Goal: Navigation & Orientation: Find specific page/section

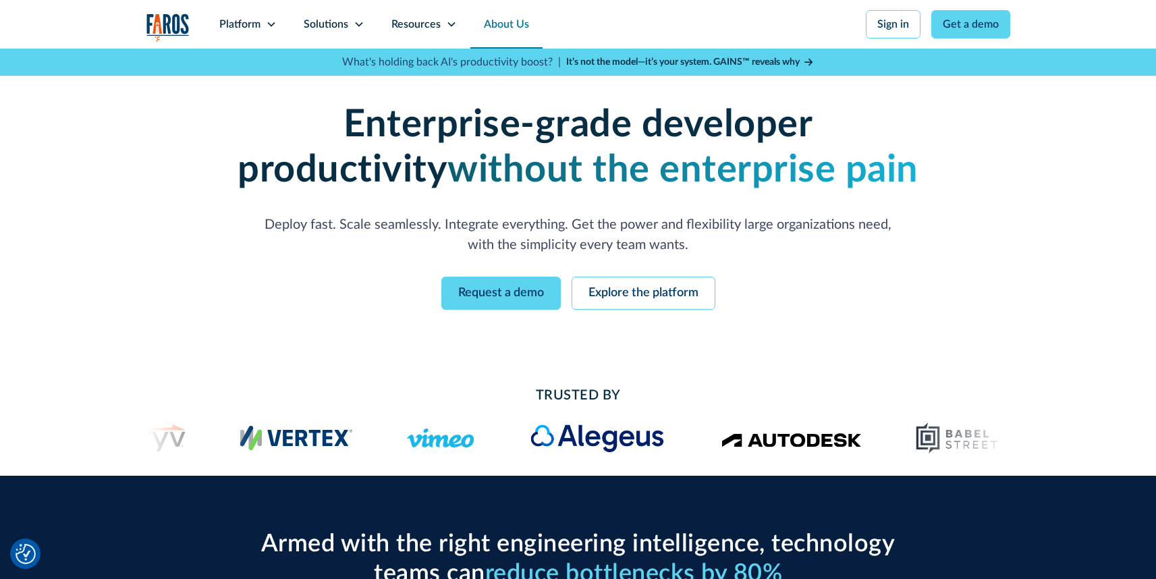
click at [518, 28] on link "About Us" at bounding box center [506, 24] width 72 height 49
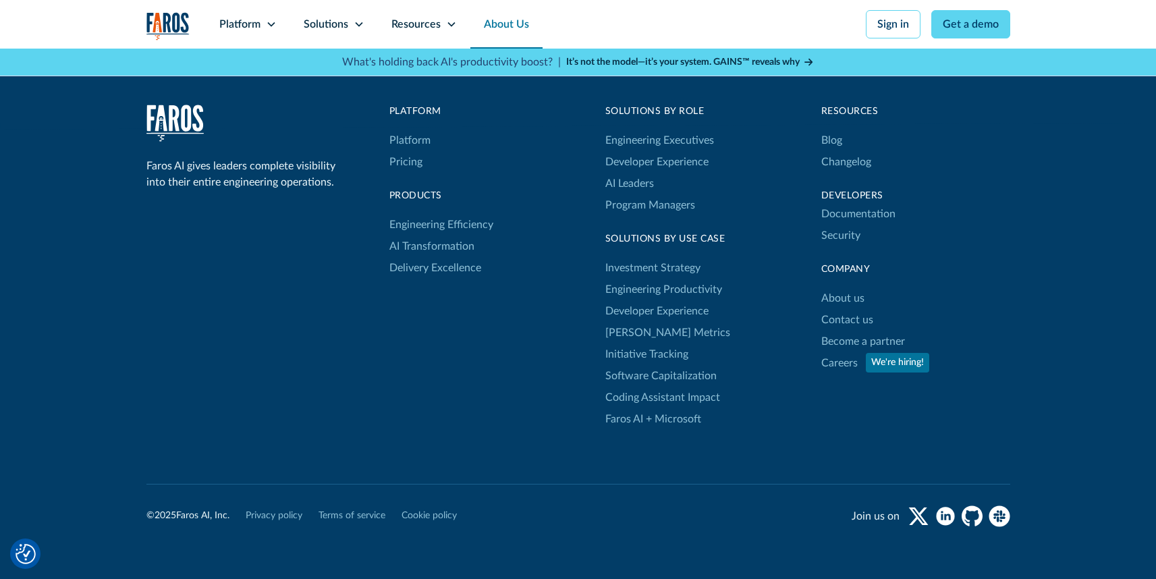
scroll to position [3790, 0]
click at [839, 301] on link "About us" at bounding box center [842, 299] width 43 height 22
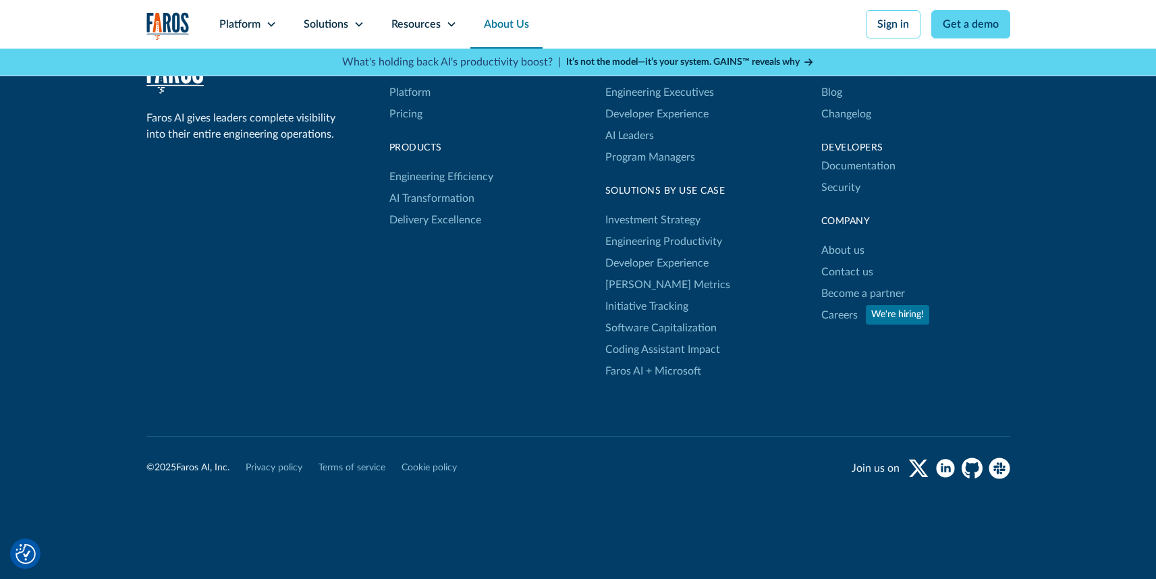
scroll to position [3841, 0]
click at [849, 184] on link "Security" at bounding box center [840, 186] width 39 height 22
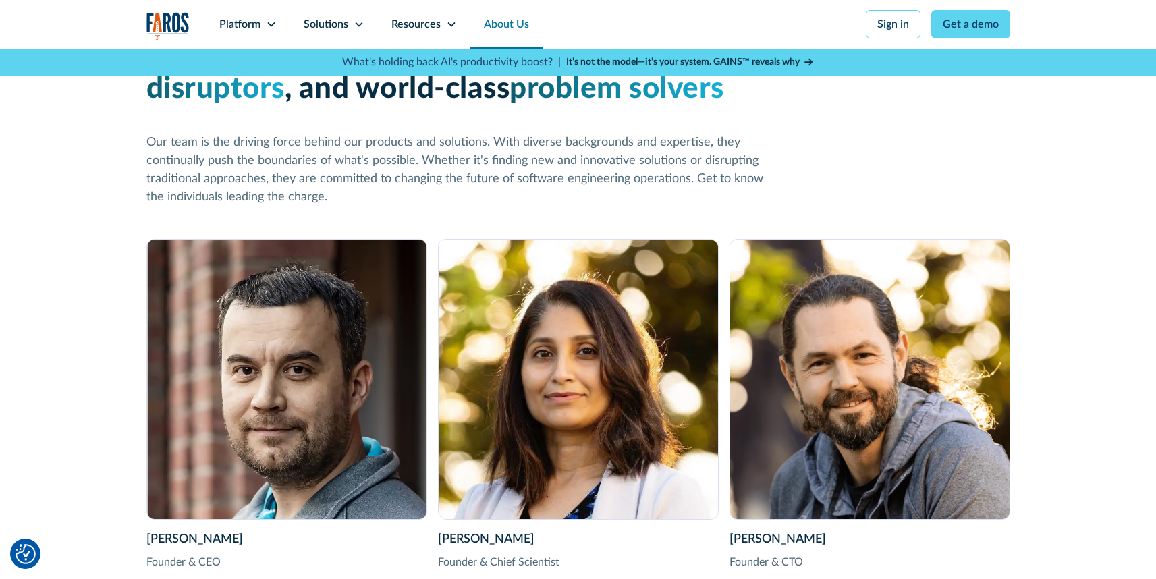
scroll to position [0, 0]
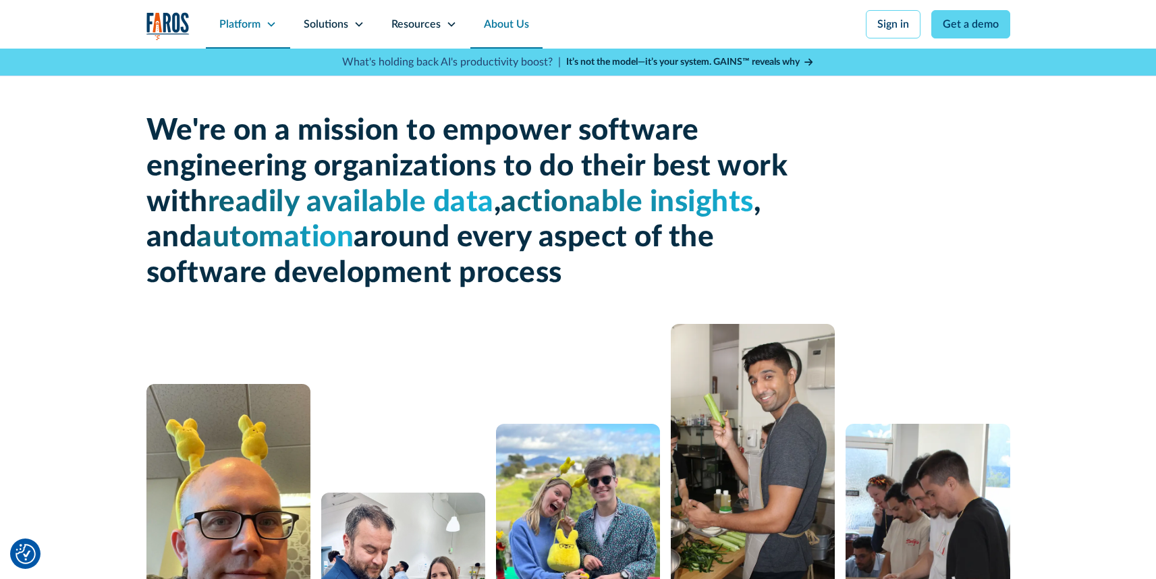
click at [252, 26] on div "Platform" at bounding box center [239, 24] width 41 height 16
